Goal: Feedback & Contribution: Contribute content

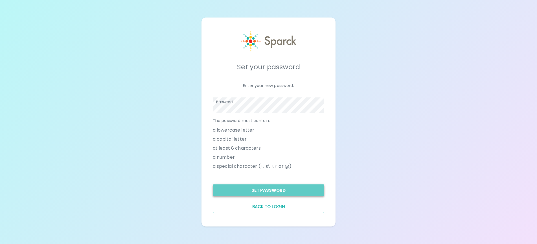
click at [267, 189] on button "Set Password" at bounding box center [269, 190] width 112 height 12
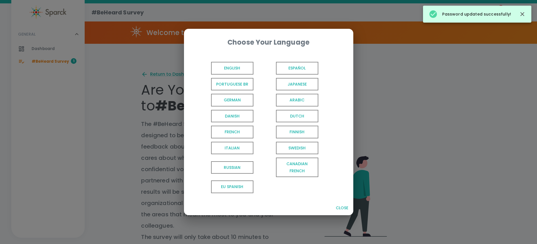
click at [226, 68] on span "English" at bounding box center [232, 68] width 42 height 13
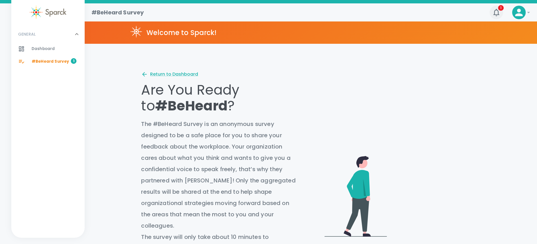
click at [495, 11] on icon "button" at bounding box center [496, 12] width 9 height 9
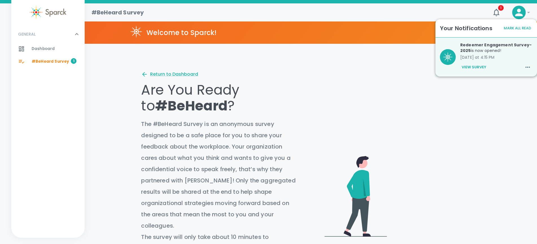
click at [472, 67] on button "View Survey" at bounding box center [474, 67] width 27 height 10
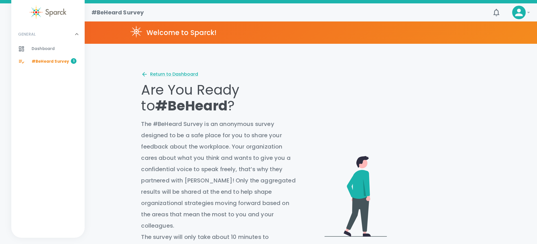
click at [521, 14] on icon at bounding box center [520, 13] width 8 height 8
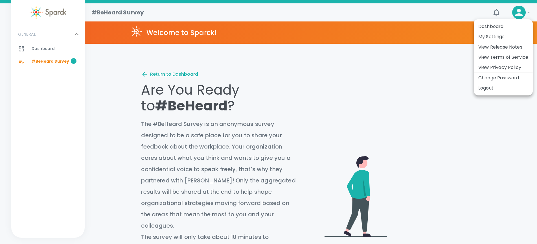
click at [497, 14] on div at bounding box center [268, 122] width 537 height 244
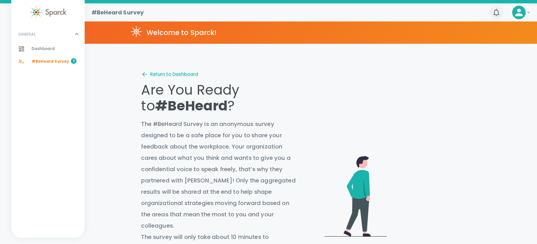
click at [495, 13] on icon "button" at bounding box center [497, 12] width 6 height 7
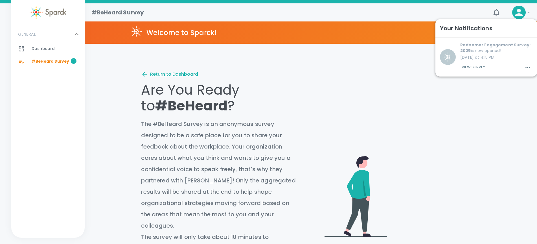
click at [473, 67] on button "View Survey" at bounding box center [474, 67] width 26 height 10
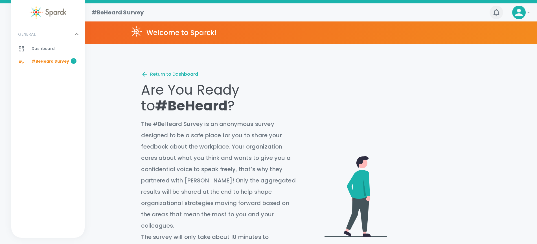
click at [496, 13] on icon "button" at bounding box center [496, 12] width 9 height 9
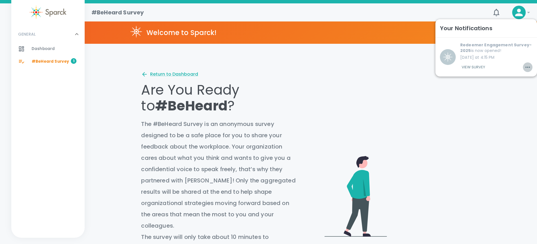
click at [525, 68] on icon "button" at bounding box center [528, 67] width 7 height 7
click at [496, 56] on div at bounding box center [268, 122] width 537 height 244
click at [466, 68] on button "View Survey" at bounding box center [474, 67] width 26 height 10
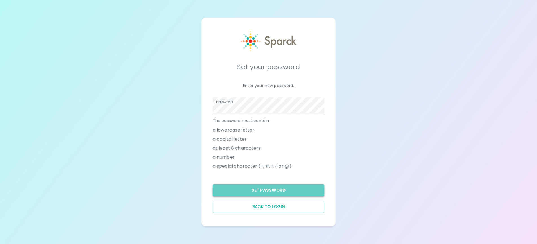
click at [274, 190] on button "Set Password" at bounding box center [269, 190] width 112 height 12
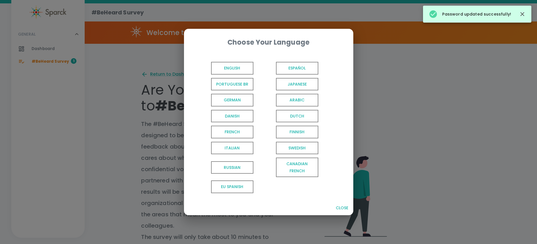
click at [222, 68] on span "English" at bounding box center [232, 68] width 42 height 13
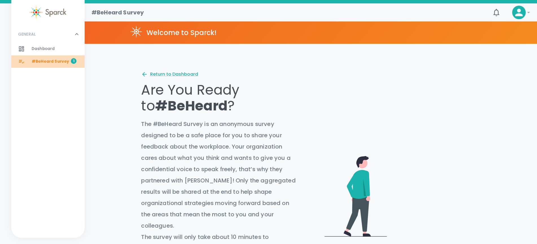
click at [51, 62] on span "#BeHeard Survey" at bounding box center [51, 62] width 38 height 6
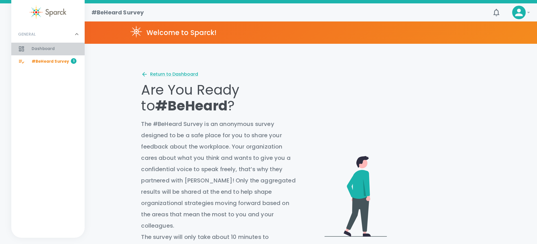
click at [44, 49] on span "Dashboard" at bounding box center [43, 49] width 23 height 6
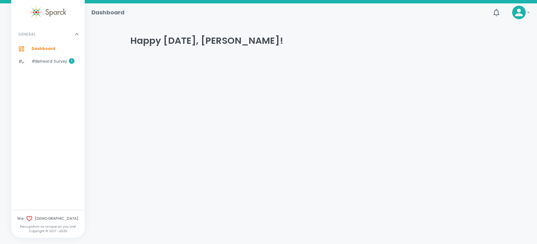
click at [65, 60] on span "#BeHeard Survey" at bounding box center [50, 62] width 36 height 6
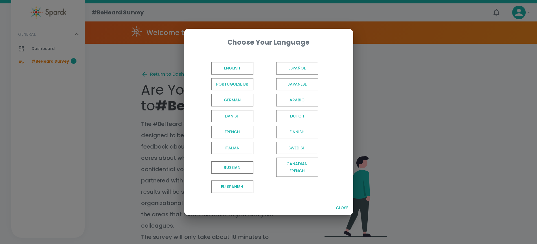
click at [222, 68] on span "English" at bounding box center [232, 68] width 42 height 13
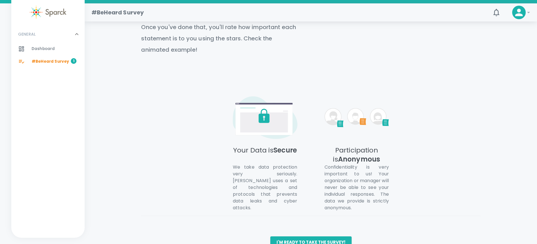
scroll to position [259, 0]
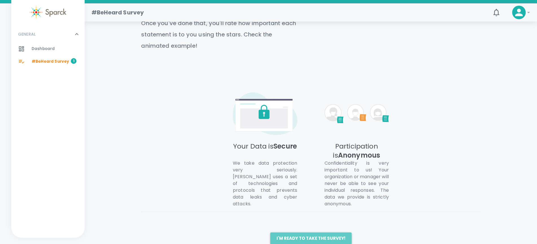
click at [321, 232] on button "I'm ready to take the survey!" at bounding box center [311, 238] width 81 height 12
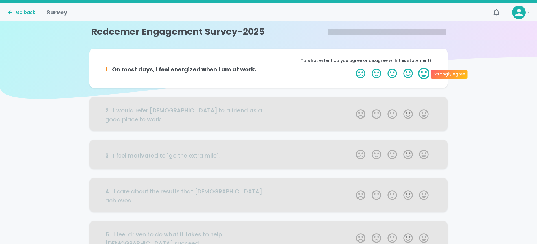
click at [423, 74] on label "5 Stars" at bounding box center [424, 73] width 16 height 11
click at [353, 68] on input "5 Stars" at bounding box center [353, 68] width 0 height 0
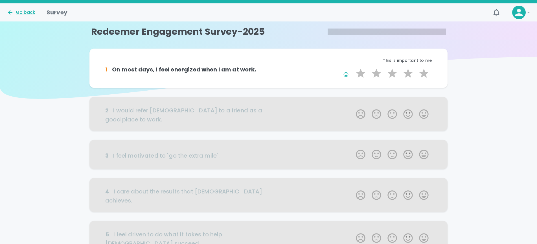
click at [423, 115] on div at bounding box center [269, 114] width 358 height 34
click at [424, 73] on label "5 Stars" at bounding box center [424, 73] width 16 height 11
click at [353, 68] on input "5 Stars" at bounding box center [353, 68] width 0 height 0
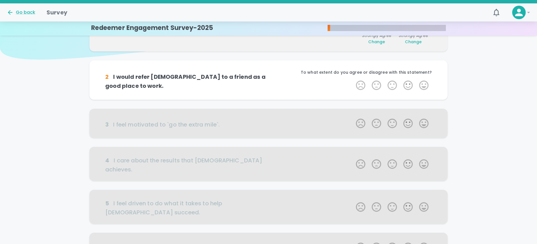
scroll to position [50, 0]
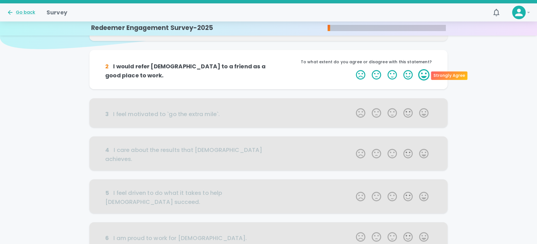
click at [424, 73] on label "5 Stars" at bounding box center [424, 74] width 16 height 11
click at [353, 69] on input "5 Stars" at bounding box center [353, 69] width 0 height 0
click at [424, 73] on label "5 Stars" at bounding box center [424, 74] width 16 height 11
click at [353, 69] on input "5 Stars" at bounding box center [353, 69] width 0 height 0
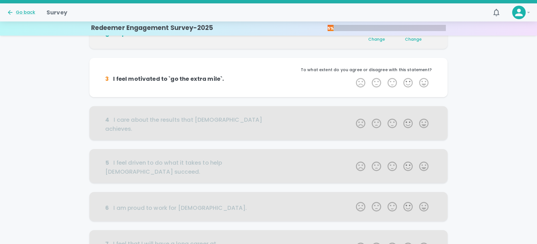
scroll to position [99, 0]
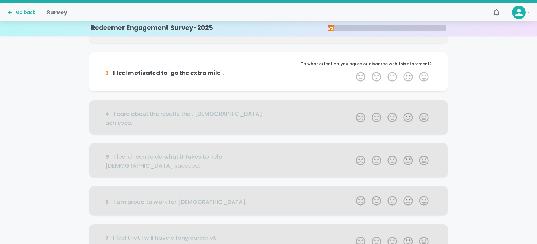
click at [424, 73] on label "5 Stars" at bounding box center [424, 76] width 16 height 11
click at [353, 71] on input "5 Stars" at bounding box center [353, 71] width 0 height 0
click at [424, 74] on label "5 Stars" at bounding box center [424, 76] width 16 height 11
click at [353, 71] on input "5 Stars" at bounding box center [353, 71] width 0 height 0
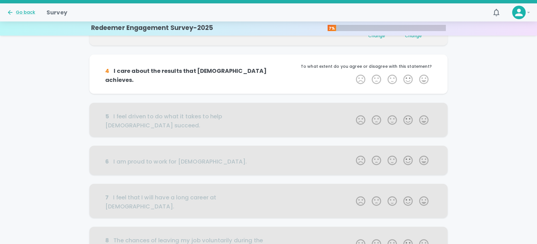
scroll to position [149, 0]
click at [424, 77] on label "5 Stars" at bounding box center [424, 78] width 16 height 11
click at [353, 73] on input "5 Stars" at bounding box center [353, 73] width 0 height 0
click at [424, 120] on div at bounding box center [269, 119] width 358 height 34
click at [391, 80] on label "3 Stars" at bounding box center [393, 78] width 16 height 11
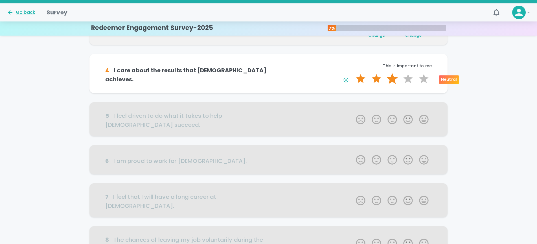
click at [353, 73] on input "3 Stars" at bounding box center [353, 73] width 0 height 0
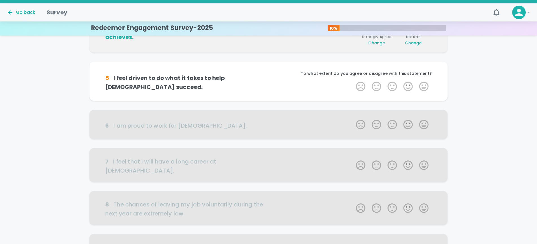
scroll to position [199, 0]
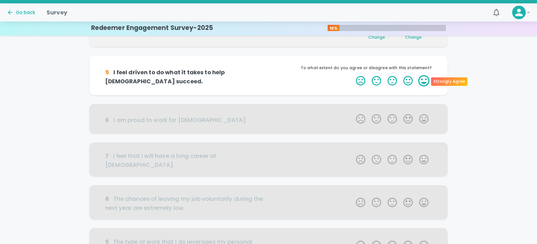
click at [424, 82] on label "5 Stars" at bounding box center [424, 80] width 16 height 11
click at [353, 75] on input "5 Stars" at bounding box center [353, 75] width 0 height 0
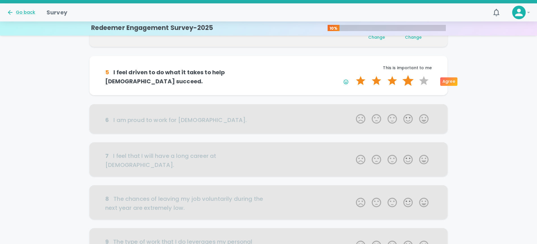
click at [406, 79] on label "4 Stars" at bounding box center [408, 80] width 16 height 11
click at [353, 75] on input "4 Stars" at bounding box center [353, 75] width 0 height 0
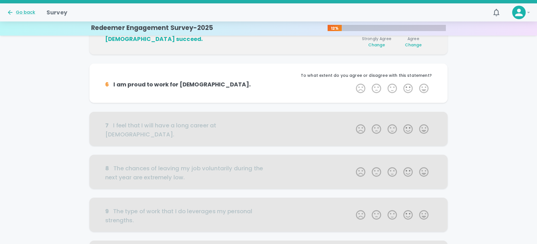
scroll to position [249, 0]
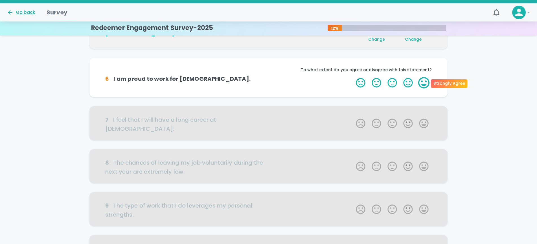
click at [424, 80] on label "5 Stars" at bounding box center [424, 82] width 16 height 11
click at [353, 77] on input "5 Stars" at bounding box center [353, 77] width 0 height 0
click at [424, 83] on label "5 Stars" at bounding box center [424, 82] width 16 height 11
click at [353, 77] on input "5 Stars" at bounding box center [353, 77] width 0 height 0
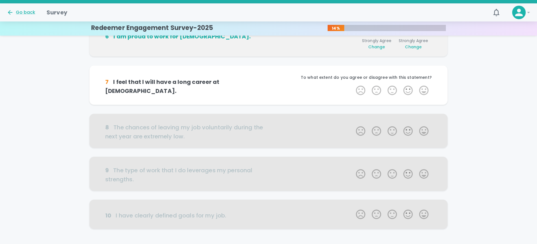
scroll to position [298, 0]
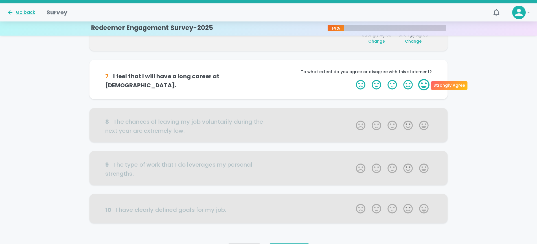
click at [424, 84] on label "5 Stars" at bounding box center [424, 84] width 16 height 11
click at [353, 79] on input "5 Stars" at bounding box center [353, 79] width 0 height 0
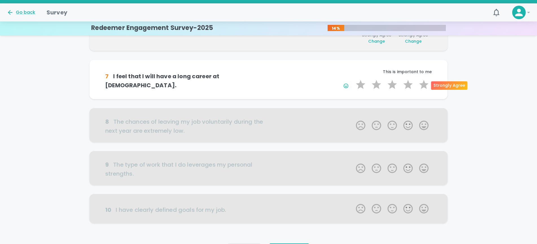
click at [424, 84] on label "5 Stars" at bounding box center [424, 84] width 16 height 11
click at [353, 79] on input "5 Stars" at bounding box center [353, 79] width 0 height 0
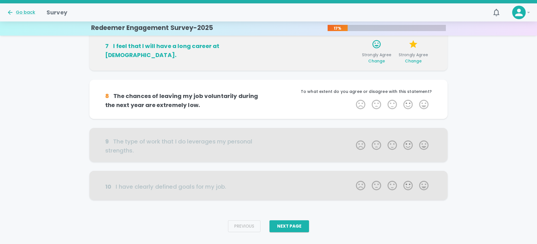
scroll to position [332, 0]
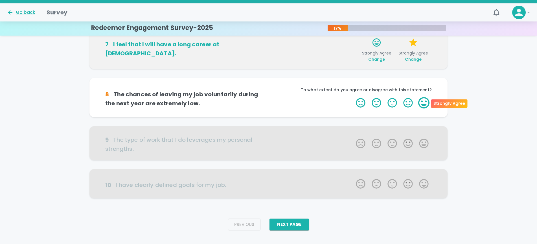
click at [424, 101] on label "5 Stars" at bounding box center [424, 102] width 16 height 11
click at [353, 97] on input "5 Stars" at bounding box center [353, 97] width 0 height 0
click at [424, 101] on label "5 Stars" at bounding box center [424, 102] width 16 height 11
click at [353, 97] on input "5 Stars" at bounding box center [353, 97] width 0 height 0
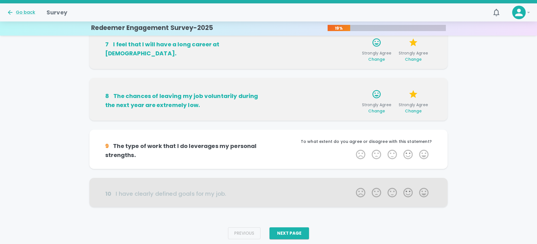
scroll to position [341, 0]
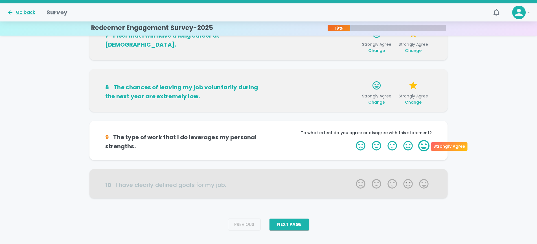
click at [422, 146] on label "5 Stars" at bounding box center [424, 145] width 16 height 11
click at [353, 140] on input "5 Stars" at bounding box center [353, 140] width 0 height 0
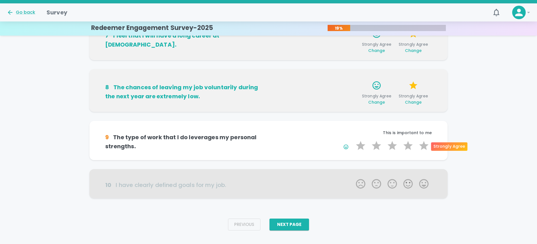
click at [422, 146] on label "5 Stars" at bounding box center [424, 145] width 16 height 11
click at [353, 140] on input "5 Stars" at bounding box center [353, 140] width 0 height 0
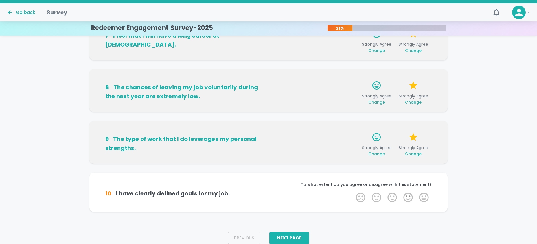
scroll to position [349, 0]
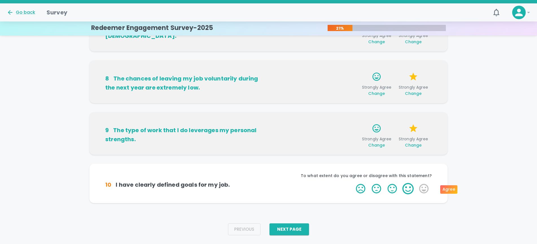
click at [408, 189] on label "4 Stars" at bounding box center [408, 188] width 16 height 11
click at [353, 183] on input "4 Stars" at bounding box center [353, 183] width 0 height 0
click at [408, 189] on label "4 Stars" at bounding box center [408, 188] width 16 height 11
click at [353, 183] on input "4 Stars" at bounding box center [353, 183] width 0 height 0
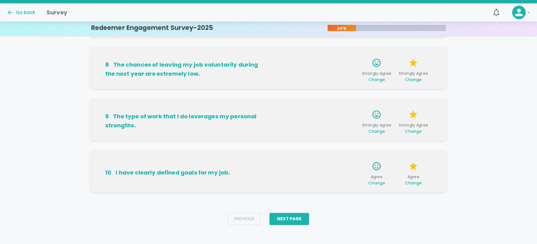
scroll to position [367, 0]
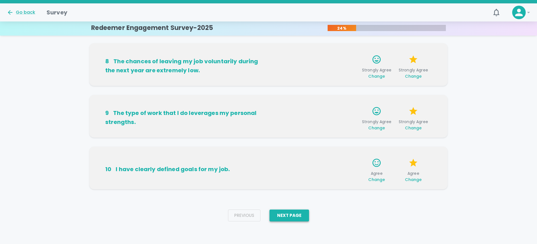
click at [292, 214] on button "Next Page" at bounding box center [290, 216] width 40 height 12
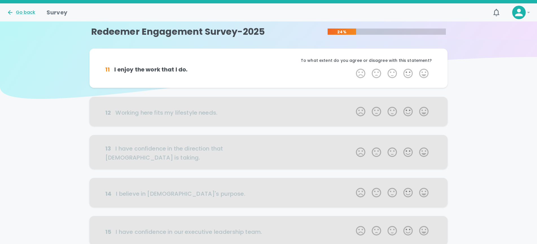
scroll to position [0, 0]
click at [422, 73] on label "5 Stars" at bounding box center [424, 73] width 16 height 11
click at [353, 68] on input "5 Stars" at bounding box center [353, 68] width 0 height 0
click at [422, 73] on label "5 Stars" at bounding box center [424, 73] width 16 height 11
click at [353, 68] on input "5 Stars" at bounding box center [353, 68] width 0 height 0
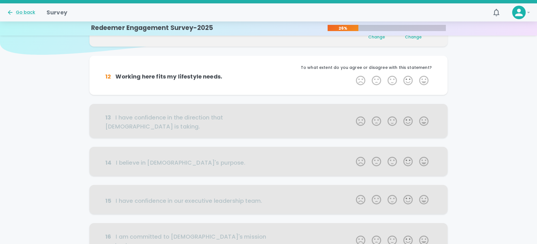
scroll to position [50, 0]
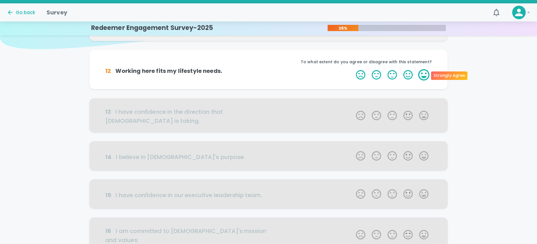
click at [422, 73] on label "5 Stars" at bounding box center [424, 74] width 16 height 11
click at [353, 69] on input "5 Stars" at bounding box center [353, 69] width 0 height 0
click at [424, 76] on label "5 Stars" at bounding box center [424, 74] width 16 height 11
click at [353, 69] on input "5 Stars" at bounding box center [353, 69] width 0 height 0
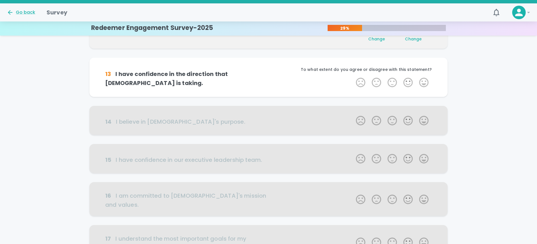
scroll to position [99, 0]
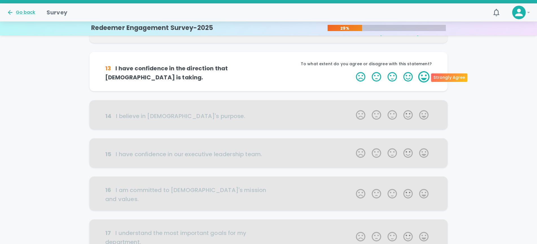
click at [424, 80] on label "5 Stars" at bounding box center [424, 76] width 16 height 11
click at [353, 71] on input "5 Stars" at bounding box center [353, 71] width 0 height 0
click at [424, 79] on label "5 Stars" at bounding box center [424, 76] width 16 height 11
click at [353, 71] on input "5 Stars" at bounding box center [353, 71] width 0 height 0
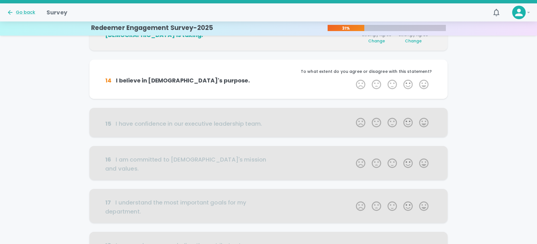
scroll to position [149, 0]
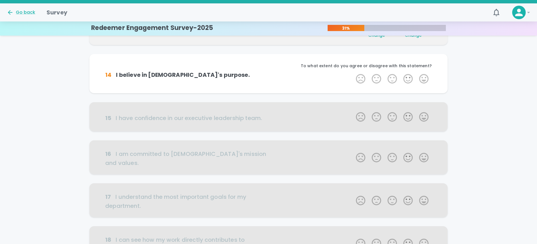
click at [424, 79] on label "5 Stars" at bounding box center [424, 78] width 16 height 11
click at [353, 73] on input "5 Stars" at bounding box center [353, 73] width 0 height 0
click at [424, 79] on label "5 Stars" at bounding box center [424, 78] width 16 height 11
click at [353, 73] on input "5 Stars" at bounding box center [353, 73] width 0 height 0
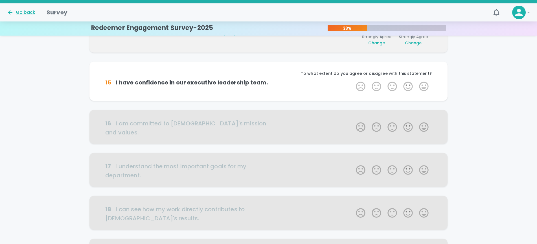
scroll to position [199, 0]
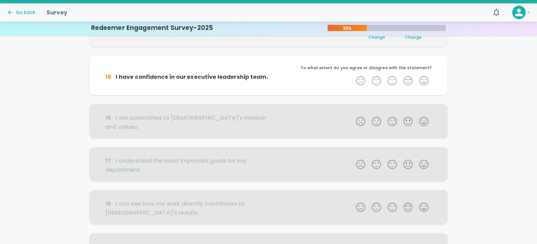
click at [424, 79] on label "5 Stars" at bounding box center [424, 80] width 16 height 11
click at [353, 75] on input "5 Stars" at bounding box center [353, 75] width 0 height 0
click at [424, 79] on label "5 Stars" at bounding box center [424, 80] width 16 height 11
click at [353, 75] on input "5 Stars" at bounding box center [353, 75] width 0 height 0
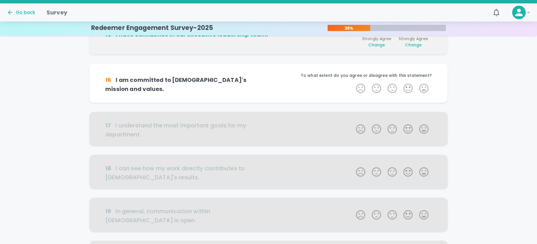
scroll to position [249, 0]
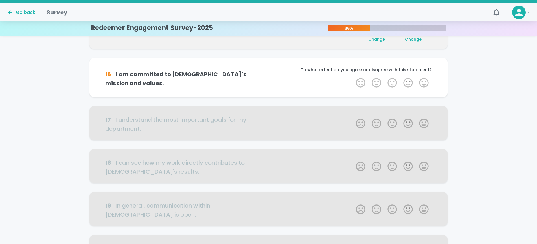
click at [424, 79] on label "5 Stars" at bounding box center [424, 82] width 16 height 11
click at [353, 77] on input "5 Stars" at bounding box center [353, 77] width 0 height 0
click at [424, 79] on label "5 Stars" at bounding box center [424, 82] width 16 height 11
click at [353, 77] on input "5 Stars" at bounding box center [353, 77] width 0 height 0
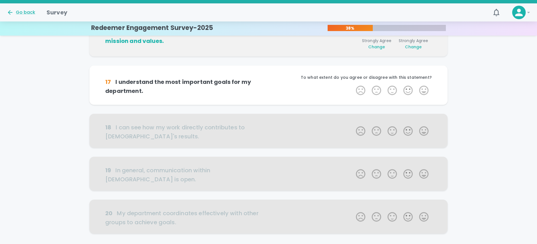
scroll to position [298, 0]
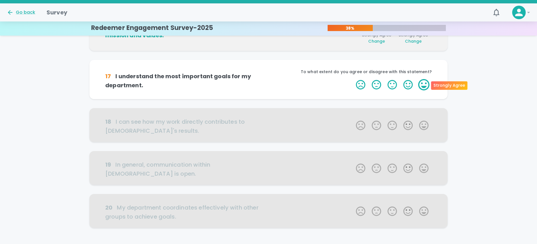
click at [424, 87] on label "5 Stars" at bounding box center [424, 84] width 16 height 11
click at [353, 79] on input "5 Stars" at bounding box center [353, 79] width 0 height 0
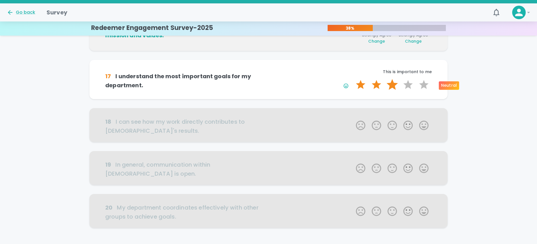
click at [393, 85] on label "3 Stars" at bounding box center [393, 84] width 16 height 11
click at [353, 79] on input "3 Stars" at bounding box center [353, 79] width 0 height 0
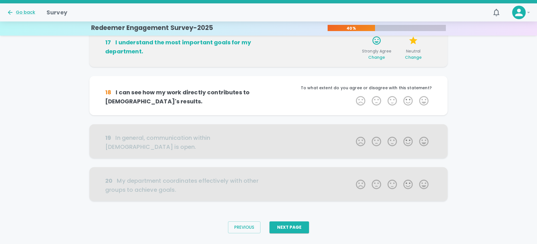
scroll to position [337, 0]
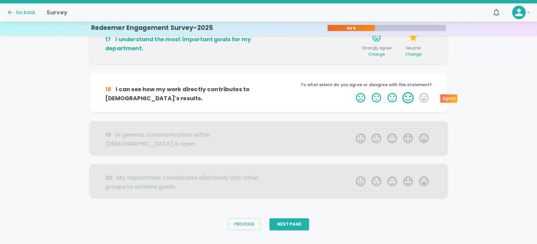
click at [406, 97] on label "4 Stars" at bounding box center [408, 97] width 16 height 11
click at [353, 92] on input "4 Stars" at bounding box center [353, 92] width 0 height 0
click at [392, 98] on label "3 Stars" at bounding box center [393, 97] width 16 height 11
click at [353, 92] on input "3 Stars" at bounding box center [353, 92] width 0 height 0
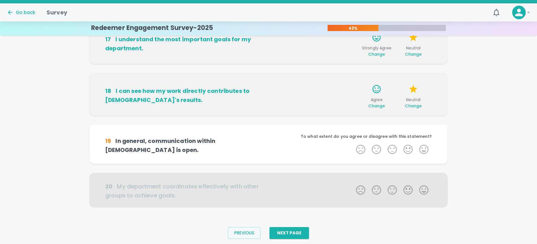
scroll to position [346, 0]
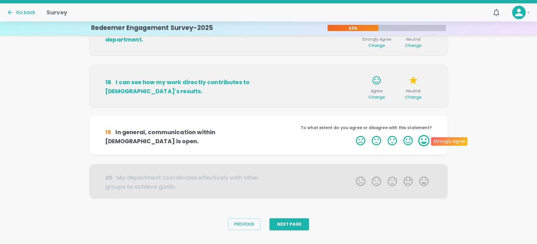
click at [425, 137] on label "5 Stars" at bounding box center [424, 140] width 16 height 11
click at [353, 135] on input "5 Stars" at bounding box center [353, 135] width 0 height 0
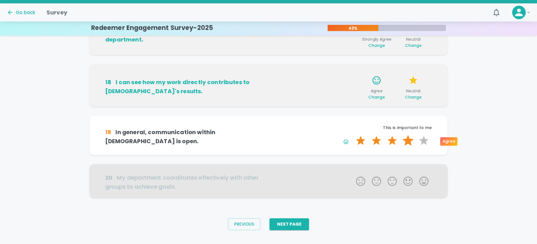
click at [410, 143] on label "4 Stars" at bounding box center [408, 140] width 16 height 11
click at [353, 135] on input "4 Stars" at bounding box center [353, 135] width 0 height 0
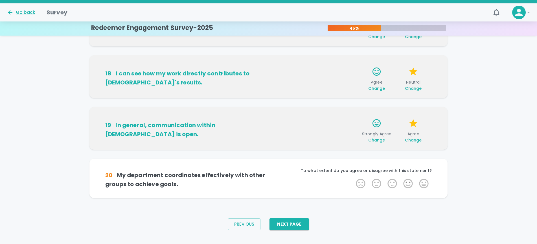
scroll to position [363, 0]
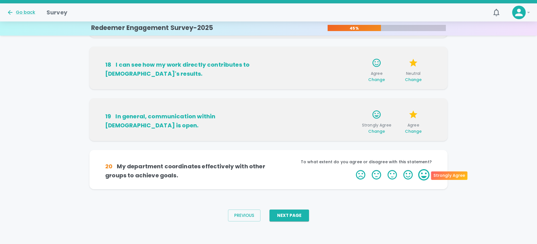
click at [423, 174] on label "5 Stars" at bounding box center [424, 174] width 16 height 11
click at [353, 169] on input "5 Stars" at bounding box center [353, 169] width 0 height 0
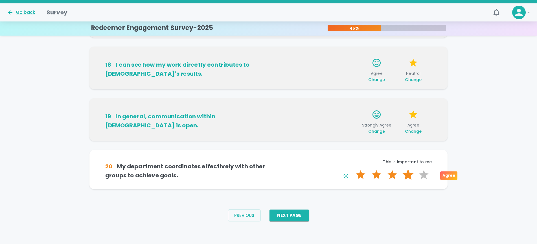
click at [409, 176] on label "4 Stars" at bounding box center [408, 174] width 16 height 11
click at [353, 169] on input "4 Stars" at bounding box center [353, 169] width 0 height 0
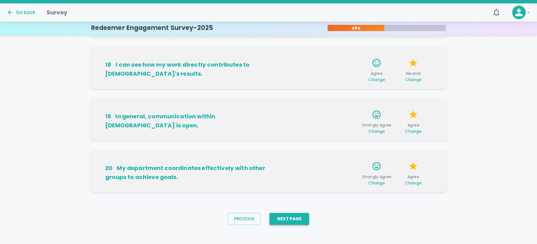
click at [296, 219] on button "Next Page" at bounding box center [290, 219] width 40 height 12
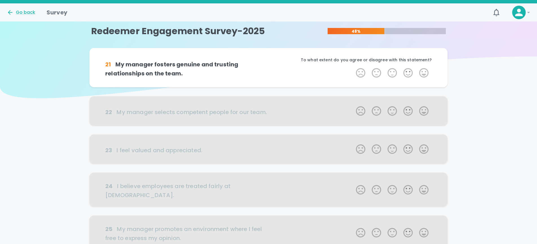
scroll to position [0, 0]
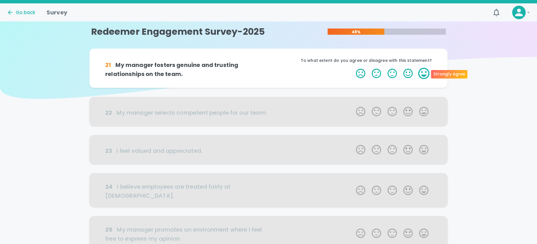
click at [423, 75] on label "5 Stars" at bounding box center [424, 73] width 16 height 11
click at [353, 68] on input "5 Stars" at bounding box center [353, 68] width 0 height 0
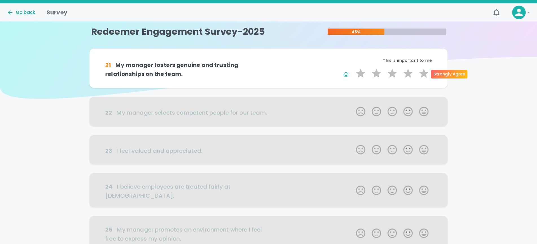
click at [423, 75] on label "5 Stars" at bounding box center [424, 73] width 16 height 11
click at [353, 68] on input "5 Stars" at bounding box center [353, 68] width 0 height 0
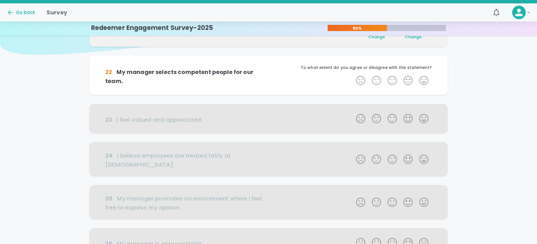
scroll to position [50, 0]
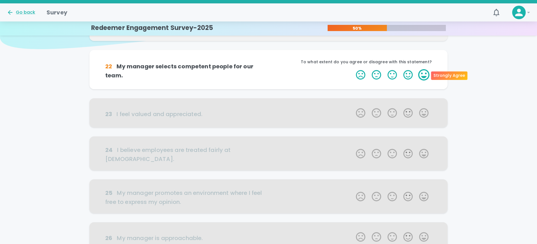
click at [425, 76] on label "5 Stars" at bounding box center [424, 74] width 16 height 11
click at [353, 69] on input "5 Stars" at bounding box center [353, 69] width 0 height 0
click at [425, 76] on label "5 Stars" at bounding box center [424, 74] width 16 height 11
click at [353, 69] on input "5 Stars" at bounding box center [353, 69] width 0 height 0
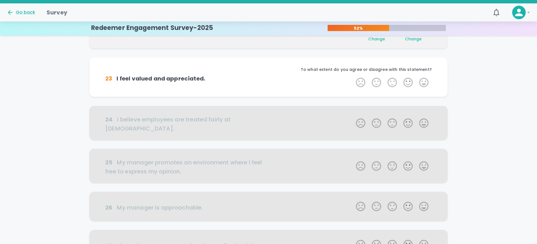
scroll to position [99, 0]
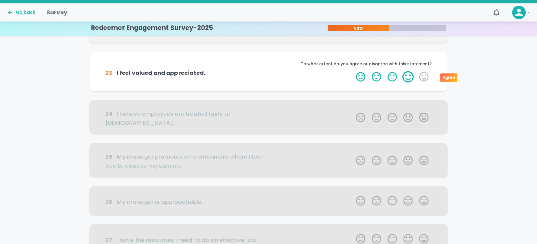
click at [408, 78] on label "4 Stars" at bounding box center [408, 76] width 16 height 11
click at [353, 71] on input "4 Stars" at bounding box center [353, 71] width 0 height 0
click at [408, 78] on label "4 Stars" at bounding box center [408, 76] width 16 height 11
click at [353, 71] on input "4 Stars" at bounding box center [353, 71] width 0 height 0
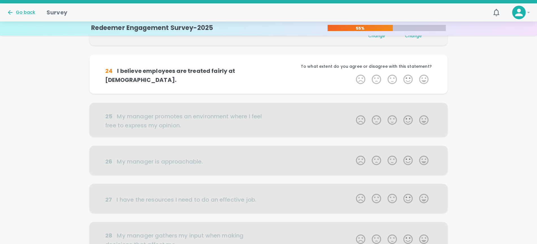
scroll to position [149, 0]
click at [426, 80] on label "5 Stars" at bounding box center [424, 78] width 16 height 11
click at [353, 73] on input "5 Stars" at bounding box center [353, 73] width 0 height 0
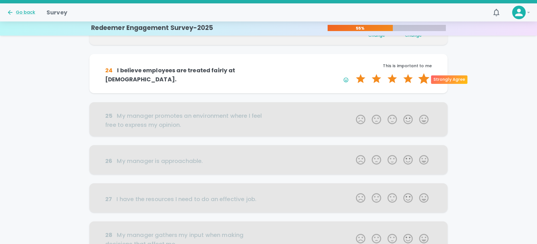
click at [421, 79] on label "5 Stars" at bounding box center [424, 78] width 16 height 11
click at [353, 73] on input "5 Stars" at bounding box center [353, 73] width 0 height 0
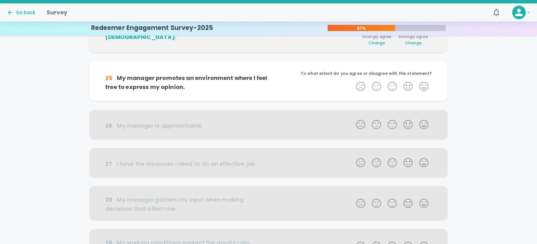
scroll to position [199, 0]
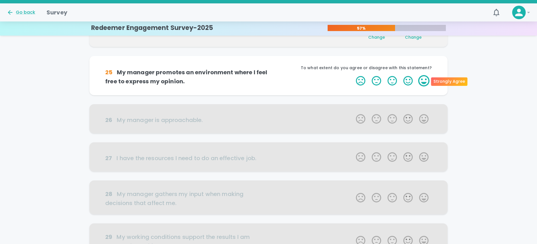
click at [424, 80] on label "5 Stars" at bounding box center [424, 80] width 16 height 11
click at [353, 75] on input "5 Stars" at bounding box center [353, 75] width 0 height 0
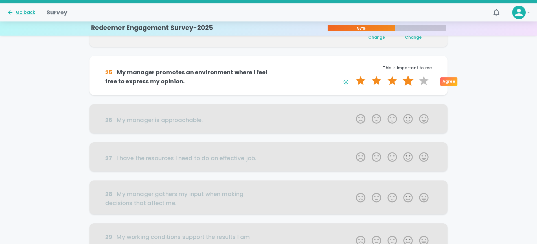
click at [408, 83] on label "4 Stars" at bounding box center [408, 80] width 16 height 11
click at [353, 75] on input "4 Stars" at bounding box center [353, 75] width 0 height 0
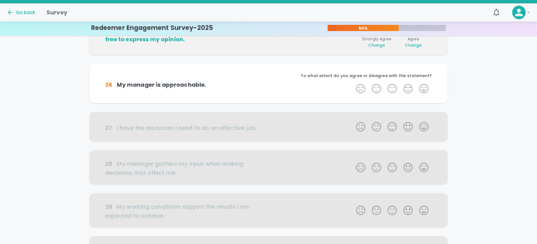
scroll to position [249, 0]
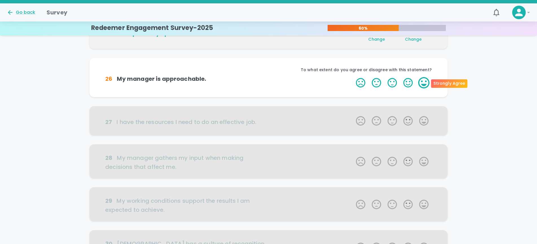
click at [426, 83] on label "5 Stars" at bounding box center [424, 82] width 16 height 11
click at [353, 77] on input "5 Stars" at bounding box center [353, 77] width 0 height 0
click at [426, 83] on label "5 Stars" at bounding box center [424, 82] width 16 height 11
click at [353, 77] on input "5 Stars" at bounding box center [353, 77] width 0 height 0
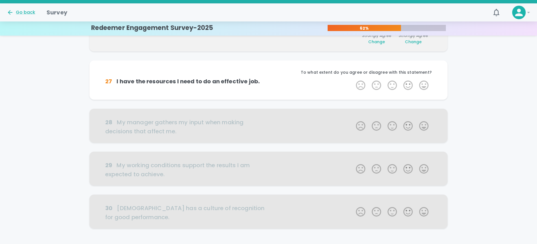
scroll to position [298, 0]
click at [427, 87] on label "5 Stars" at bounding box center [424, 84] width 16 height 11
click at [353, 79] on input "5 Stars" at bounding box center [353, 79] width 0 height 0
click at [407, 86] on label "4 Stars" at bounding box center [408, 84] width 16 height 11
click at [353, 79] on input "4 Stars" at bounding box center [353, 79] width 0 height 0
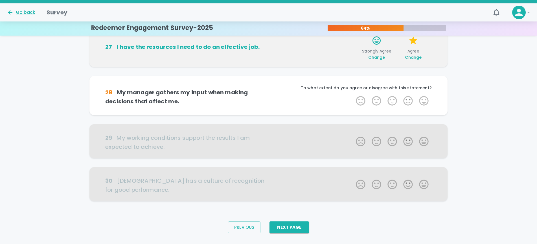
scroll to position [337, 0]
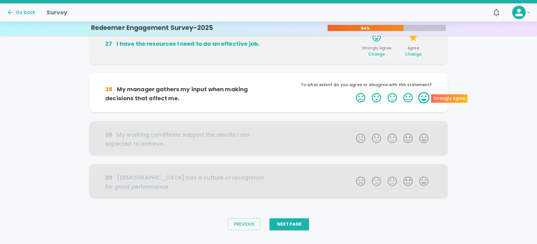
click at [420, 94] on label "5 Stars" at bounding box center [424, 97] width 16 height 11
click at [353, 92] on input "5 Stars" at bounding box center [353, 92] width 0 height 0
click at [421, 95] on label "5 Stars" at bounding box center [424, 97] width 16 height 11
click at [353, 92] on input "5 Stars" at bounding box center [353, 92] width 0 height 0
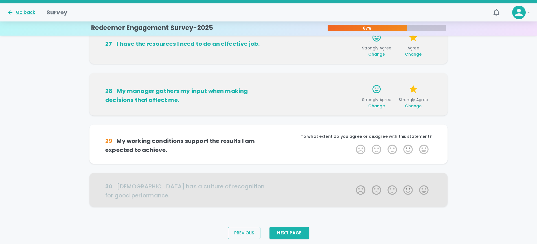
scroll to position [346, 0]
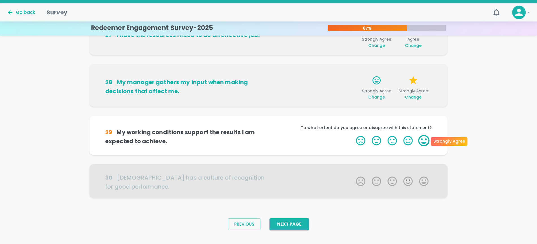
click at [425, 140] on label "5 Stars" at bounding box center [424, 140] width 16 height 11
click at [353, 135] on input "5 Stars" at bounding box center [353, 135] width 0 height 0
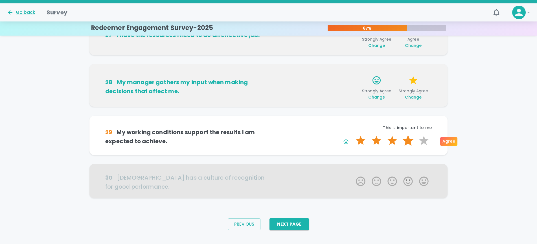
click at [411, 142] on label "4 Stars" at bounding box center [408, 140] width 16 height 11
click at [353, 135] on input "4 Stars" at bounding box center [353, 135] width 0 height 0
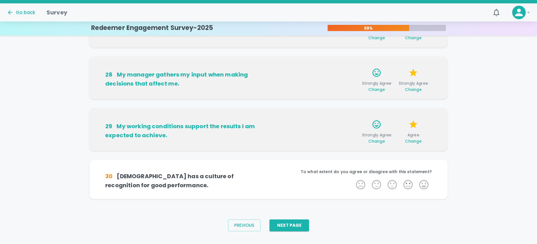
scroll to position [354, 0]
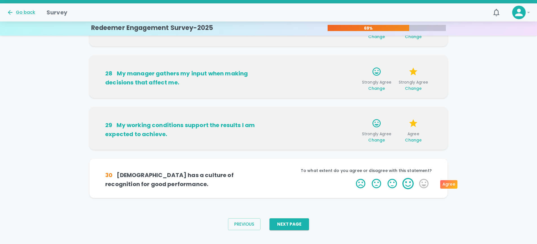
click at [409, 184] on label "4 Stars" at bounding box center [408, 183] width 16 height 11
click at [353, 178] on input "4 Stars" at bounding box center [353, 178] width 0 height 0
click at [393, 184] on label "3 Stars" at bounding box center [393, 183] width 16 height 11
click at [353, 178] on input "3 Stars" at bounding box center [353, 178] width 0 height 0
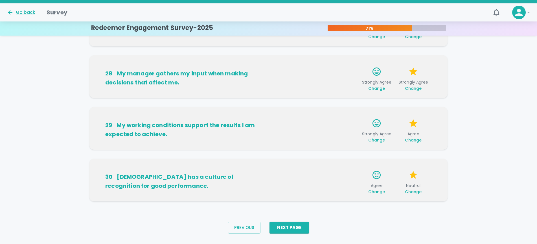
scroll to position [363, 0]
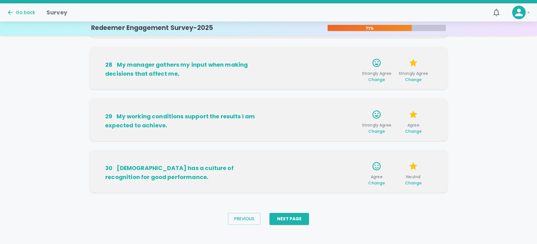
drag, startPoint x: 289, startPoint y: 218, endPoint x: 311, endPoint y: 218, distance: 21.7
click at [291, 218] on button "Next Page" at bounding box center [290, 219] width 40 height 12
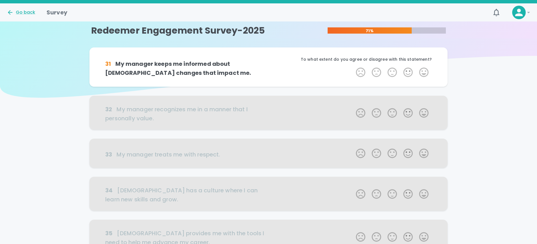
scroll to position [0, 0]
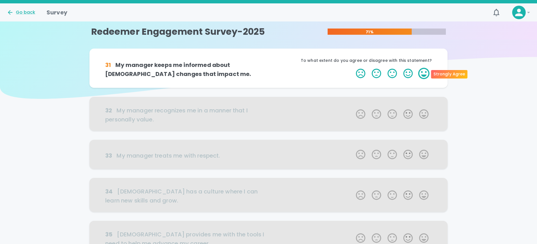
click at [422, 71] on label "5 Stars" at bounding box center [424, 73] width 16 height 11
click at [353, 68] on input "5 Stars" at bounding box center [353, 68] width 0 height 0
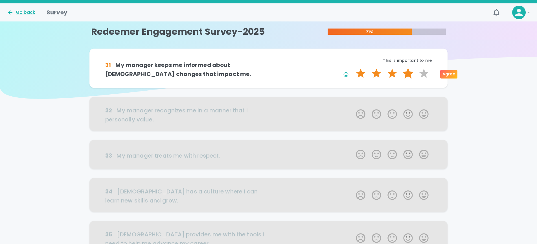
click at [407, 73] on label "4 Stars" at bounding box center [408, 73] width 16 height 11
click at [353, 68] on input "4 Stars" at bounding box center [353, 68] width 0 height 0
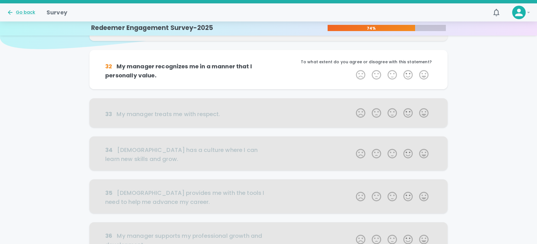
scroll to position [49, 0]
click at [421, 74] on label "5 Stars" at bounding box center [424, 75] width 16 height 11
click at [353, 70] on input "5 Stars" at bounding box center [353, 69] width 0 height 0
click at [410, 76] on label "4 Stars" at bounding box center [408, 75] width 16 height 11
click at [353, 70] on input "4 Stars" at bounding box center [353, 69] width 0 height 0
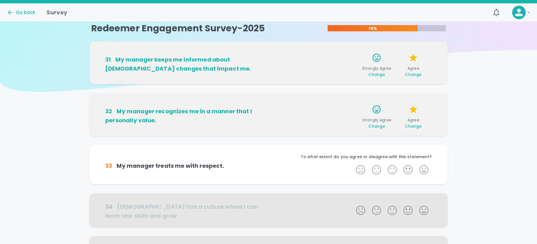
scroll to position [0, 0]
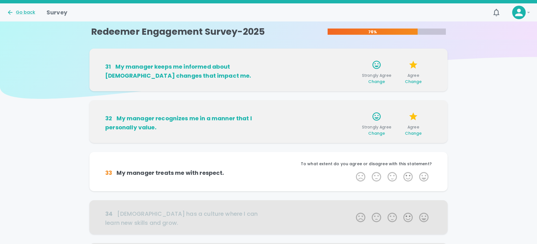
click at [376, 132] on span "Change" at bounding box center [377, 133] width 17 height 6
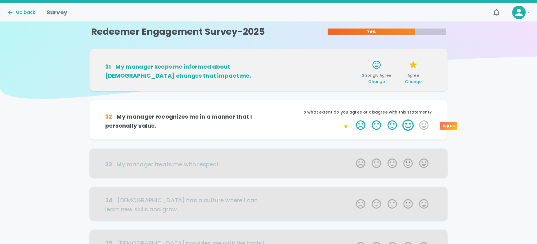
click at [407, 124] on label "4 Stars" at bounding box center [408, 124] width 16 height 11
click at [353, 119] on input "4 Stars" at bounding box center [353, 119] width 0 height 0
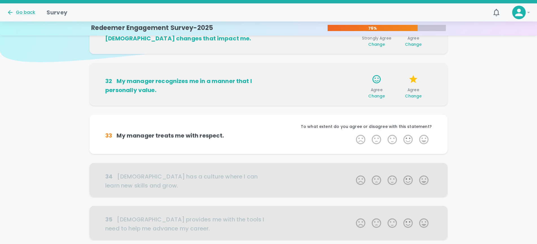
scroll to position [38, 0]
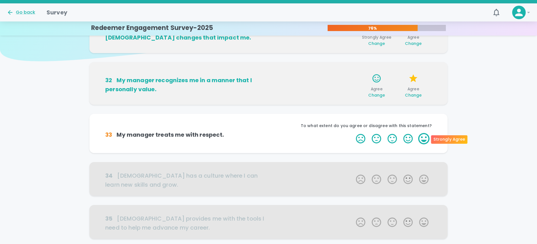
click at [423, 139] on label "5 Stars" at bounding box center [424, 138] width 16 height 11
click at [353, 133] on input "5 Stars" at bounding box center [353, 133] width 0 height 0
click at [423, 139] on label "5 Stars" at bounding box center [424, 138] width 16 height 11
click at [353, 133] on input "5 Stars" at bounding box center [353, 133] width 0 height 0
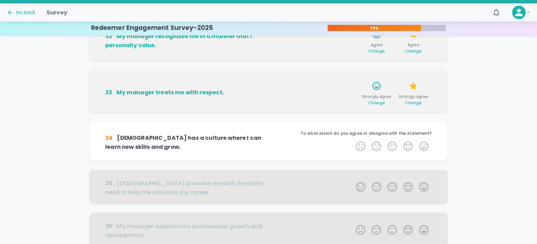
scroll to position [87, 0]
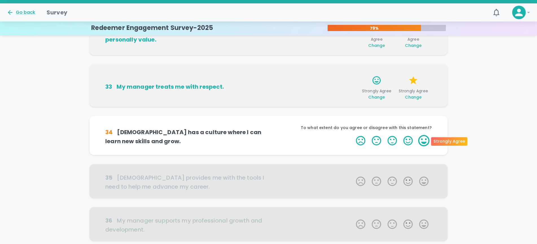
click at [423, 139] on label "5 Stars" at bounding box center [424, 140] width 16 height 11
click at [353, 135] on input "5 Stars" at bounding box center [353, 135] width 0 height 0
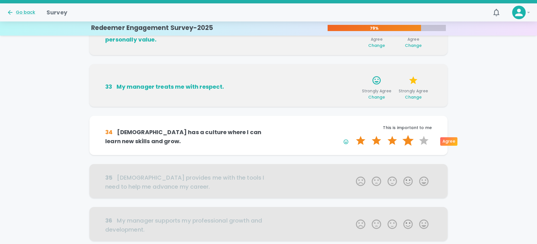
click at [410, 140] on label "4 Stars" at bounding box center [408, 140] width 16 height 11
click at [353, 135] on input "4 Stars" at bounding box center [353, 135] width 0 height 0
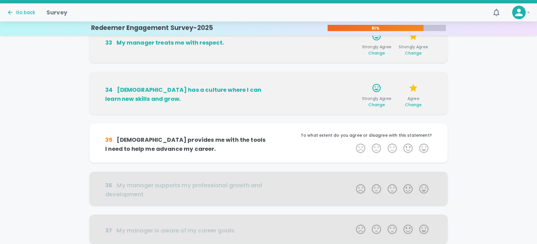
scroll to position [137, 0]
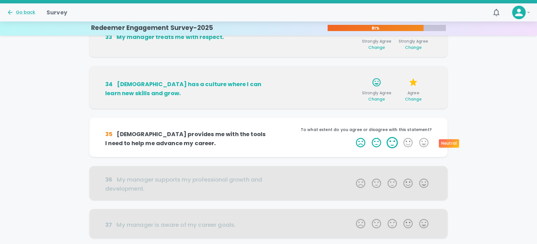
click at [391, 142] on label "3 Stars" at bounding box center [393, 142] width 16 height 11
click at [353, 137] on input "3 Stars" at bounding box center [353, 137] width 0 height 0
click at [391, 142] on label "3 Stars" at bounding box center [393, 142] width 16 height 11
click at [353, 137] on input "3 Stars" at bounding box center [353, 137] width 0 height 0
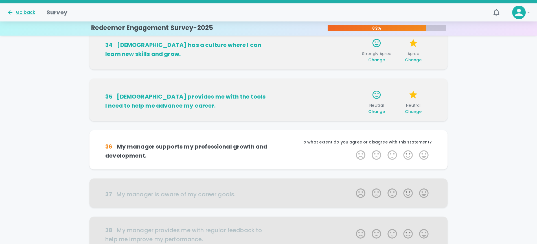
scroll to position [187, 0]
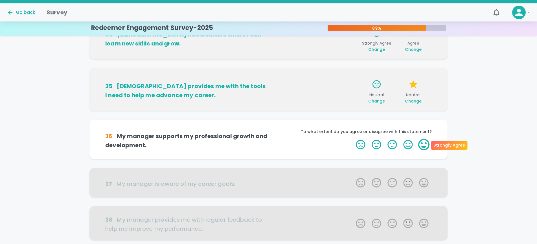
click at [423, 146] on label "5 Stars" at bounding box center [424, 144] width 16 height 11
click at [353, 139] on input "5 Stars" at bounding box center [353, 139] width 0 height 0
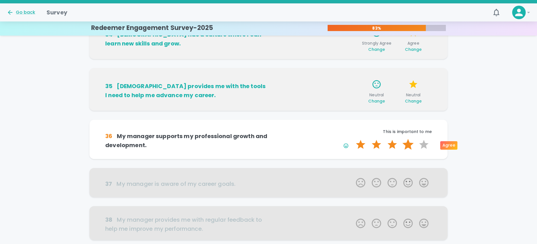
click at [409, 146] on label "4 Stars" at bounding box center [408, 144] width 16 height 11
click at [353, 139] on input "4 Stars" at bounding box center [353, 139] width 0 height 0
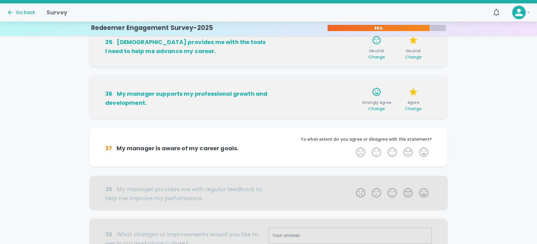
scroll to position [236, 0]
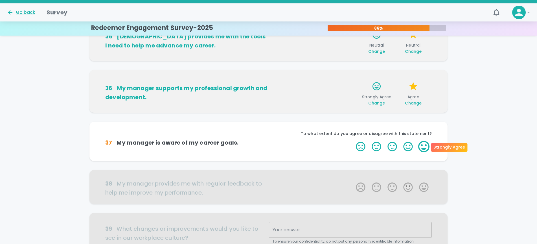
click at [420, 148] on label "5 Stars" at bounding box center [424, 146] width 16 height 11
click at [353, 141] on input "5 Stars" at bounding box center [353, 141] width 0 height 0
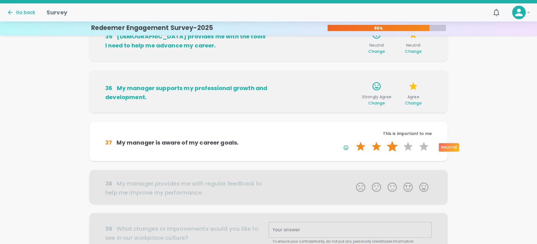
click at [395, 149] on label "3 Stars" at bounding box center [393, 146] width 16 height 11
click at [353, 141] on input "3 Stars" at bounding box center [353, 141] width 0 height 0
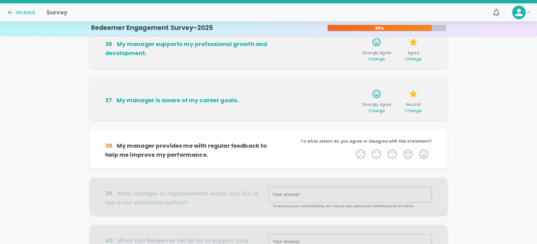
scroll to position [286, 0]
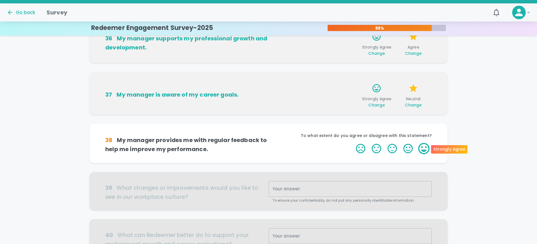
click at [421, 148] on label "5 Stars" at bounding box center [424, 148] width 16 height 11
click at [353, 143] on input "5 Stars" at bounding box center [353, 143] width 0 height 0
click at [424, 149] on label "5 Stars" at bounding box center [424, 148] width 16 height 11
click at [353, 143] on input "5 Stars" at bounding box center [353, 143] width 0 height 0
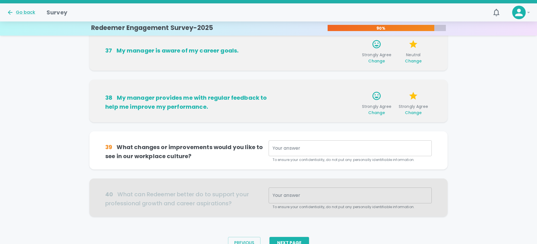
scroll to position [336, 0]
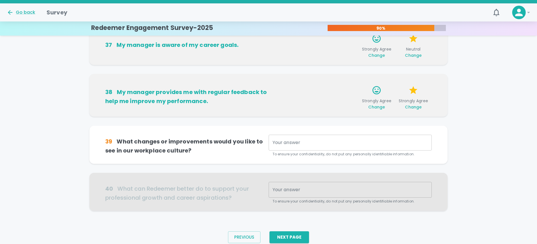
click at [334, 143] on textarea "Your answer" at bounding box center [350, 143] width 155 height 6
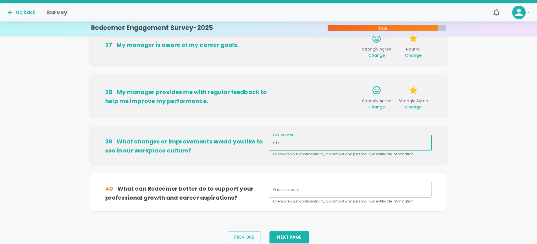
type textarea "n/a"
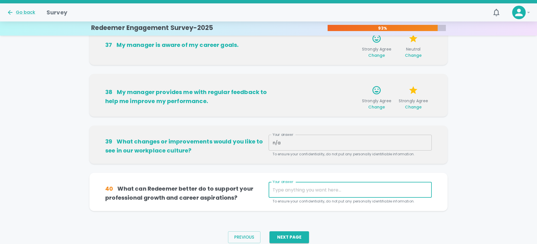
click at [305, 190] on textarea "Your answer" at bounding box center [350, 190] width 155 height 6
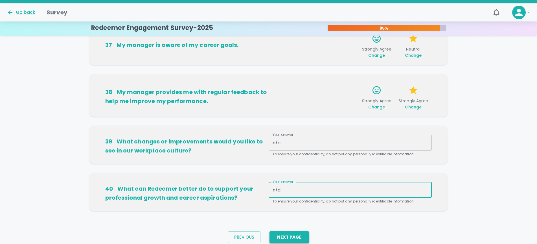
type textarea "n/a"
click at [294, 235] on button "Next Page" at bounding box center [290, 237] width 40 height 12
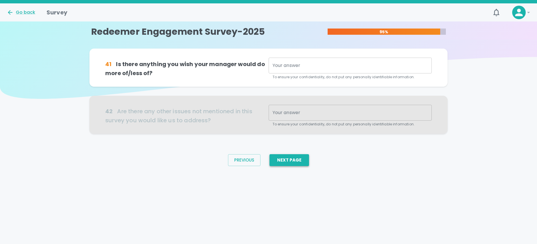
scroll to position [0, 0]
click at [284, 69] on div "x Your answer" at bounding box center [350, 66] width 163 height 16
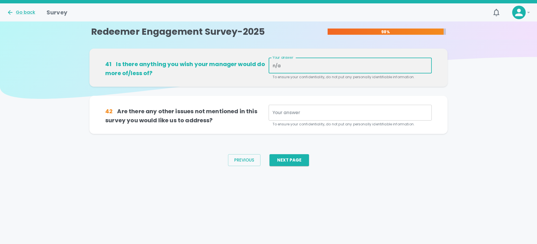
drag, startPoint x: 282, startPoint y: 66, endPoint x: 260, endPoint y: 64, distance: 21.3
click at [260, 64] on div "41 Is there anything you wish your manager would do more of/less of? Your answe…" at bounding box center [268, 69] width 327 height 22
type textarea "no"
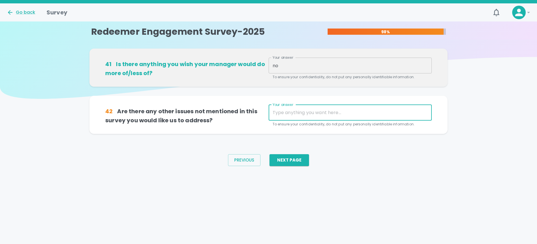
click at [283, 112] on textarea "Your answer" at bounding box center [350, 112] width 155 height 6
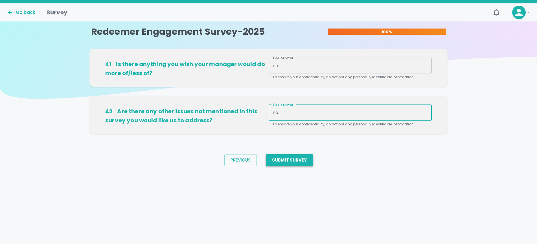
type textarea "no"
click at [287, 163] on button "Submit Survey" at bounding box center [289, 160] width 47 height 12
